Goal: Task Accomplishment & Management: Use online tool/utility

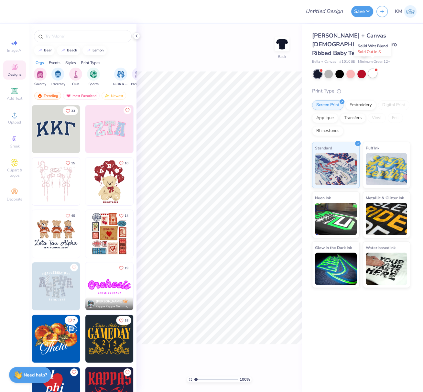
click at [372, 69] on div at bounding box center [372, 73] width 8 height 8
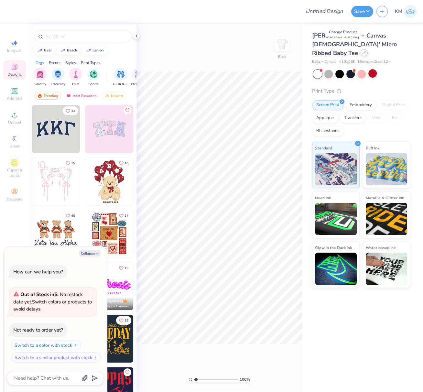
click at [363, 51] on icon at bounding box center [364, 52] width 3 height 3
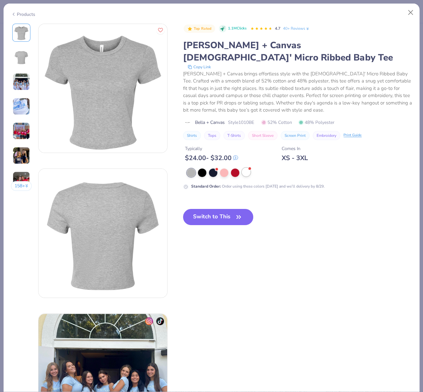
click at [248, 168] on div at bounding box center [246, 172] width 8 height 8
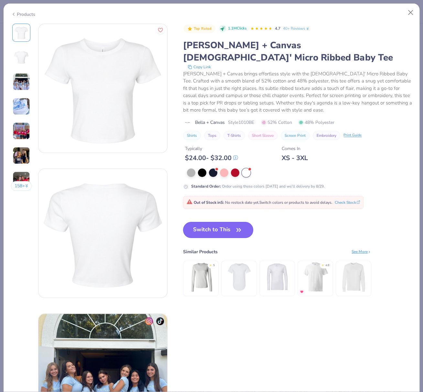
click at [228, 222] on button "Switch to This" at bounding box center [218, 230] width 70 height 16
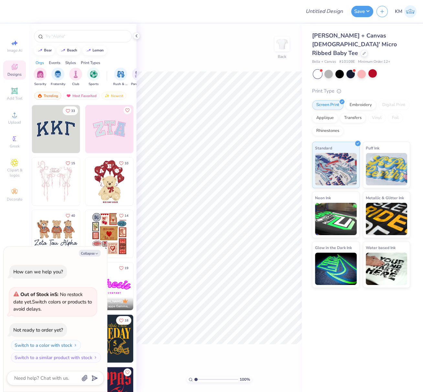
type textarea "x"
